Goal: Navigation & Orientation: Find specific page/section

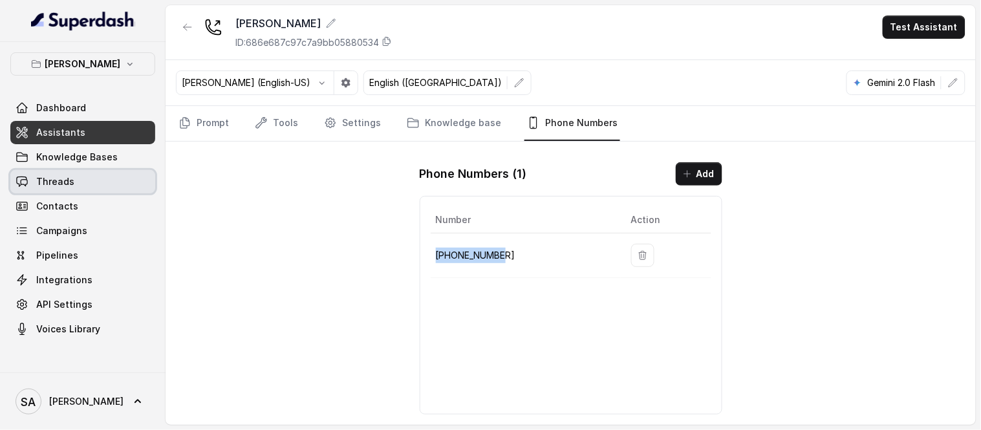
click at [65, 182] on span "Threads" at bounding box center [55, 181] width 38 height 13
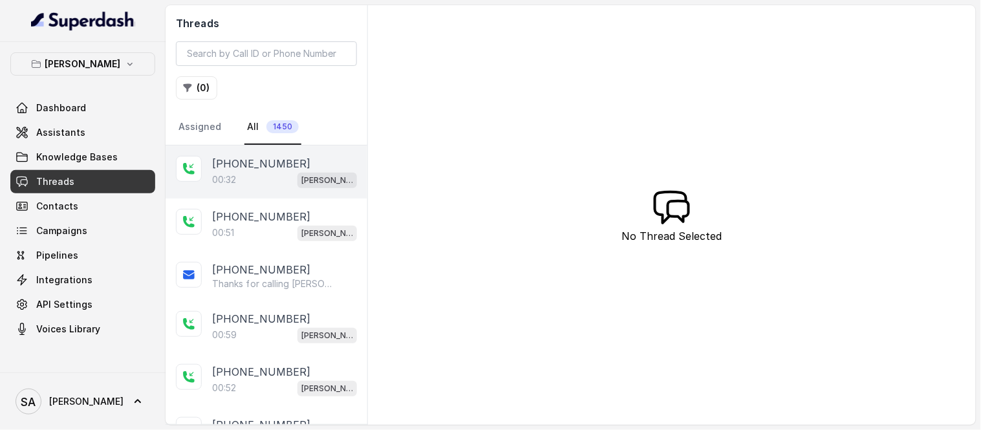
click at [251, 170] on p "[PHONE_NUMBER]" at bounding box center [261, 164] width 98 height 16
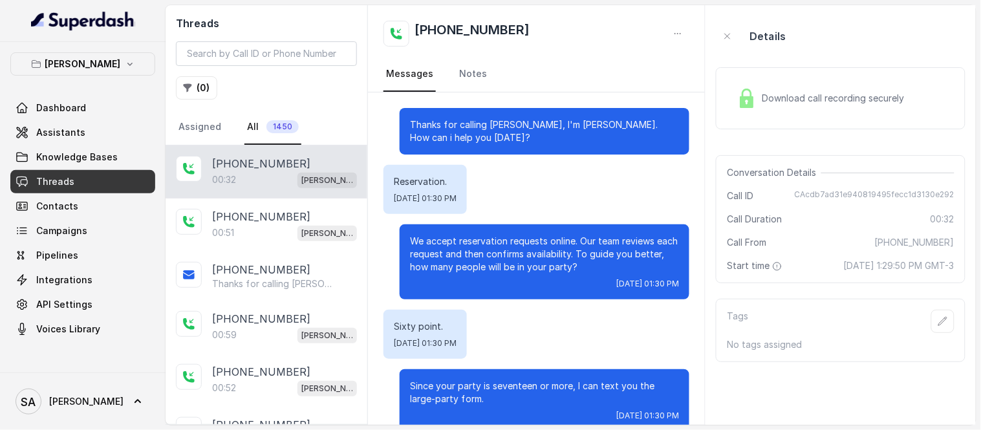
scroll to position [21, 0]
